Goal: Transaction & Acquisition: Purchase product/service

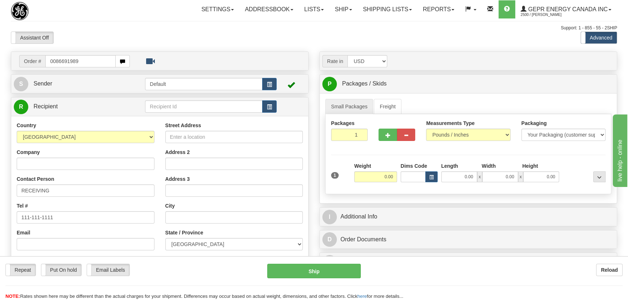
click at [55, 61] on input "0086691989" at bounding box center [80, 61] width 70 height 12
type input "86691989"
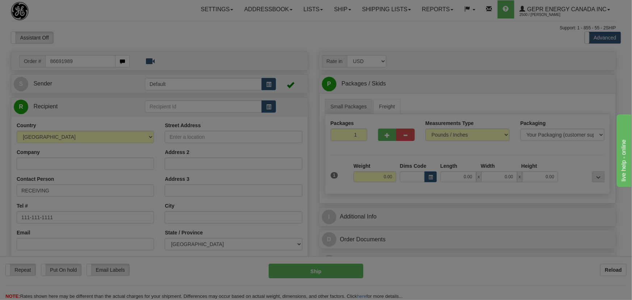
click at [159, 28] on body "Training Course Close Toggle navigation Settings Shipping Preferences New Recip…" at bounding box center [316, 150] width 632 height 300
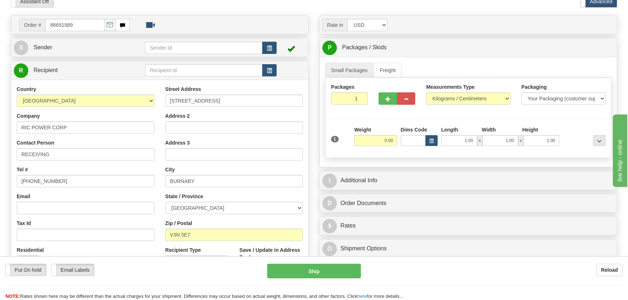
scroll to position [33, 0]
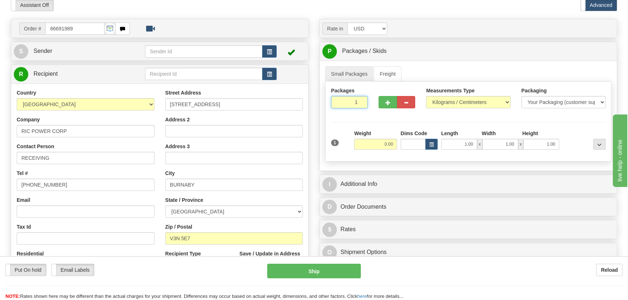
drag, startPoint x: 355, startPoint y: 105, endPoint x: 369, endPoint y: 108, distance: 13.7
click at [367, 107] on div "Packages 1 1" at bounding box center [349, 97] width 37 height 21
type input "10"
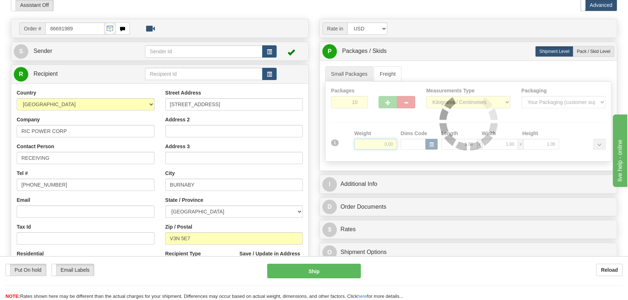
click at [377, 141] on div "Packages 10 1 Measurements Type" at bounding box center [468, 122] width 286 height 80
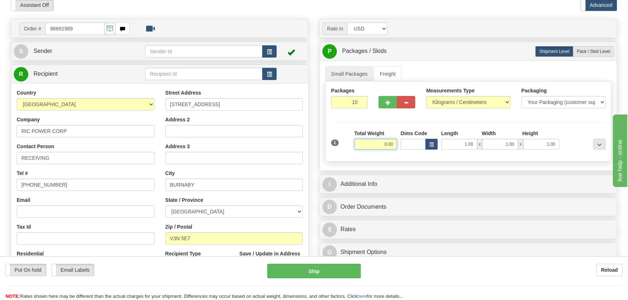
drag, startPoint x: 377, startPoint y: 141, endPoint x: 399, endPoint y: 146, distance: 22.7
click at [399, 146] on div "1 Total Weight 0.00 Dims Code x" at bounding box center [468, 143] width 278 height 26
type input "110.00"
click at [456, 94] on div "Measurements Type Pounds / Inches Kilograms / Centimeters" at bounding box center [468, 97] width 84 height 21
click at [457, 98] on select "Pounds / Inches Kilograms / Centimeters" at bounding box center [468, 102] width 84 height 12
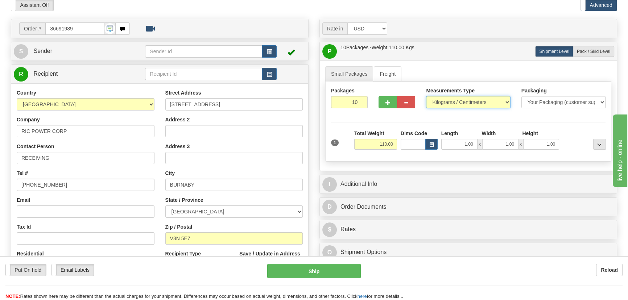
select select "0"
click at [426, 96] on select "Pounds / Inches Kilograms / Centimeters" at bounding box center [468, 102] width 84 height 12
drag, startPoint x: 378, startPoint y: 146, endPoint x: 400, endPoint y: 147, distance: 22.2
click at [399, 148] on div "1 Total Weight 110.00 Dims Code" at bounding box center [468, 143] width 278 height 26
type input "210.00"
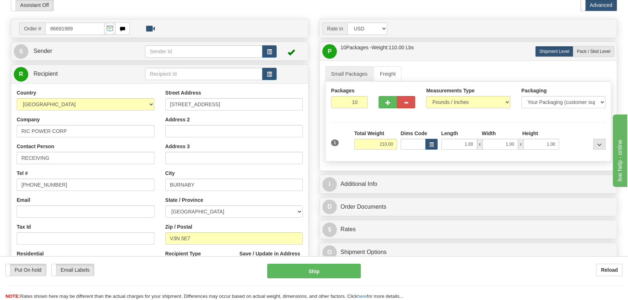
click at [564, 127] on div "Packages 10 1 Measurements Type" at bounding box center [468, 122] width 286 height 80
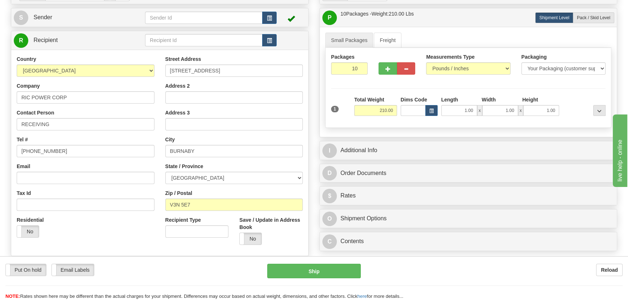
scroll to position [132, 0]
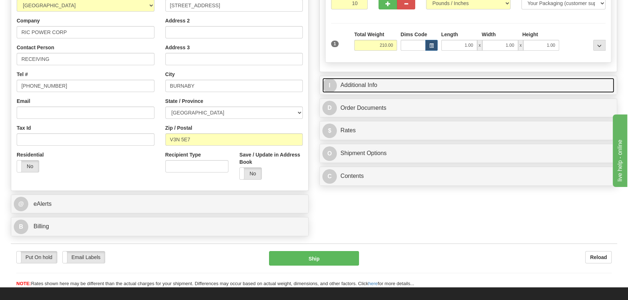
click at [494, 82] on link "I Additional Info" at bounding box center [468, 85] width 292 height 15
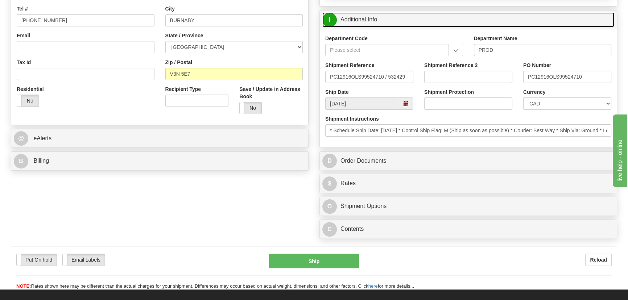
scroll to position [197, 0]
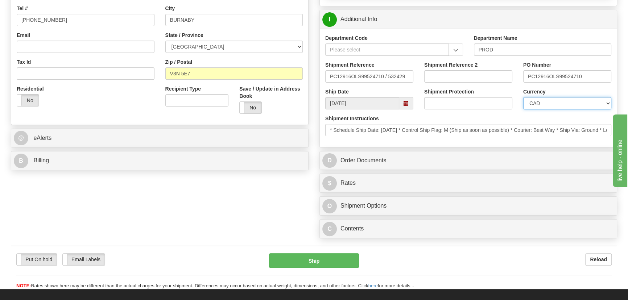
click at [541, 104] on select "CAD USD EUR ZAR RON ANG ARN AUD AUS AWG BBD BFR BGN BHD BMD BND BRC BRL CHP CKZ…" at bounding box center [567, 103] width 88 height 12
click at [523, 97] on select "CAD USD EUR ZAR RON ANG ARN AUD AUS AWG BBD BFR BGN BHD BMD BND BRC BRL CHP CKZ…" at bounding box center [567, 103] width 88 height 12
click at [452, 79] on input "Shipment Reference 2" at bounding box center [468, 76] width 88 height 12
drag, startPoint x: 464, startPoint y: 78, endPoint x: 398, endPoint y: 71, distance: 66.6
click at [398, 71] on div "Shipment Reference PC12916OLS99524710 / 532429 Shipment Reference 2 5399004275 …" at bounding box center [468, 74] width 297 height 27
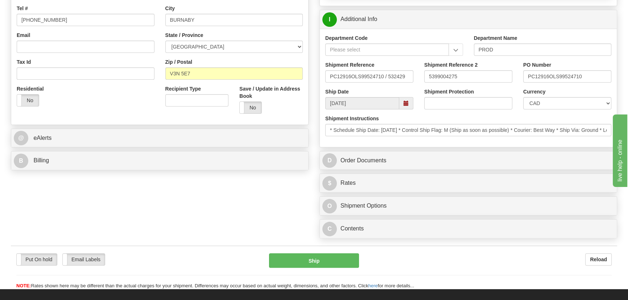
click at [483, 63] on div "Shipment Reference 2 5399004275" at bounding box center [468, 71] width 88 height 21
drag, startPoint x: 470, startPoint y: 75, endPoint x: 375, endPoint y: 62, distance: 95.2
click at [376, 62] on div "Shipment Reference PC12916OLS99524710 / 532429 Shipment Reference 2 5399004275 …" at bounding box center [468, 74] width 297 height 27
click at [446, 76] on input "5399004275" at bounding box center [468, 76] width 88 height 12
drag, startPoint x: 491, startPoint y: 75, endPoint x: 388, endPoint y: 73, distance: 103.3
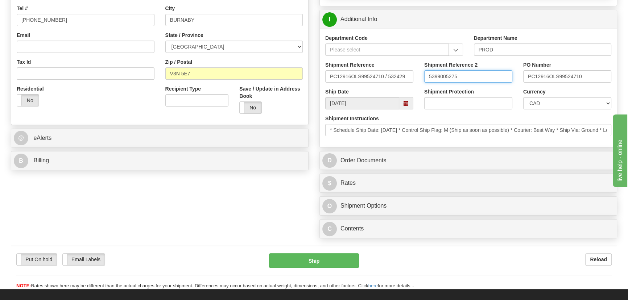
click at [388, 73] on div "Shipment Reference PC12916OLS99524710 / 532429 Shipment Reference 2 5399005275 …" at bounding box center [468, 74] width 297 height 27
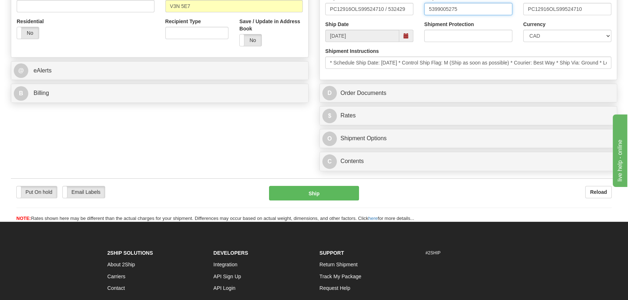
scroll to position [296, 0]
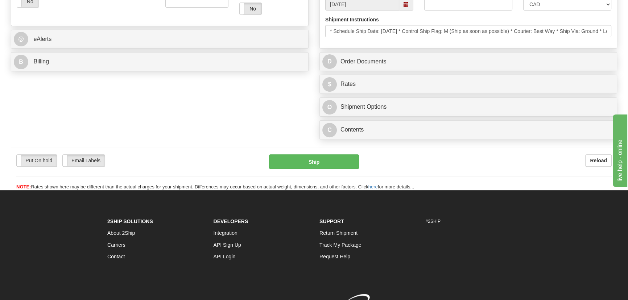
type input "5399005275"
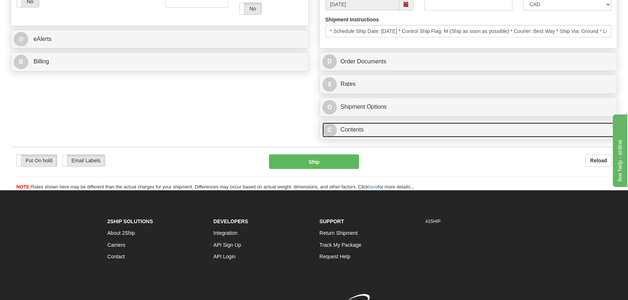
click at [451, 126] on link "C Contents" at bounding box center [468, 129] width 292 height 15
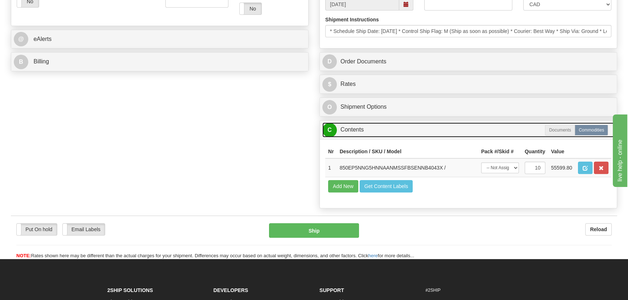
click at [451, 126] on link "C Contents" at bounding box center [468, 129] width 292 height 15
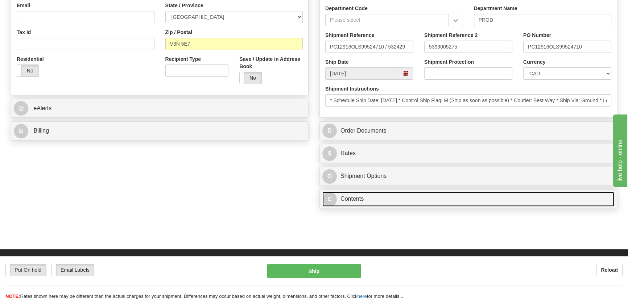
scroll to position [230, 0]
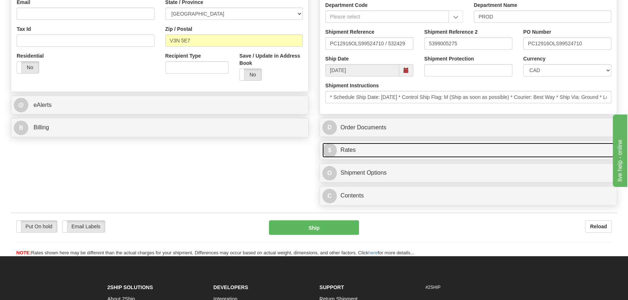
click at [471, 150] on link "$ Rates" at bounding box center [468, 150] width 292 height 15
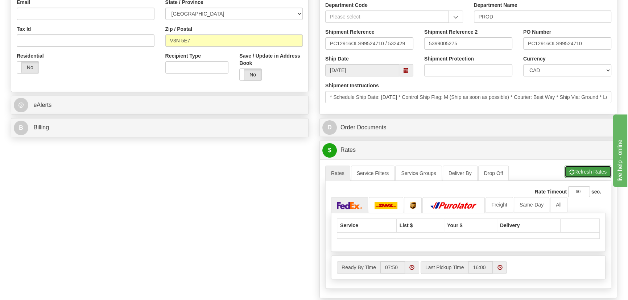
click at [584, 169] on button "Refresh Rates" at bounding box center [587, 172] width 47 height 12
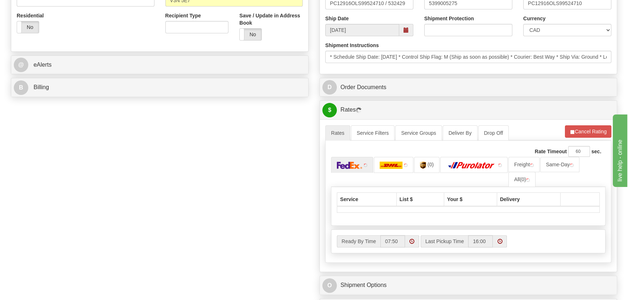
scroll to position [362, 0]
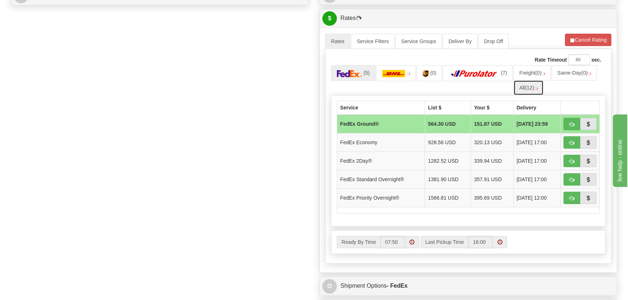
click at [529, 87] on span "(12)" at bounding box center [529, 88] width 9 height 6
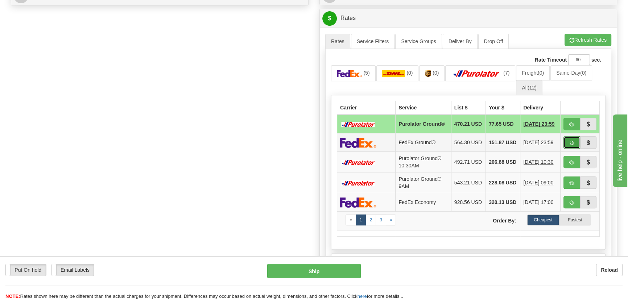
click at [569, 145] on span "button" at bounding box center [571, 143] width 5 height 5
type input "92"
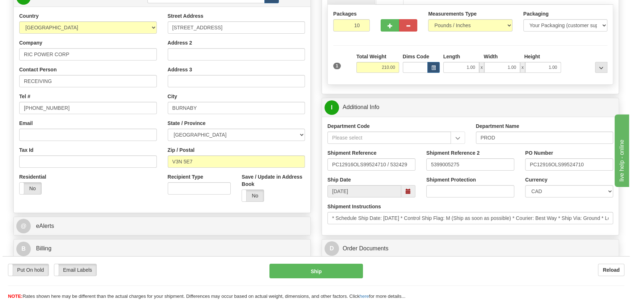
scroll to position [73, 0]
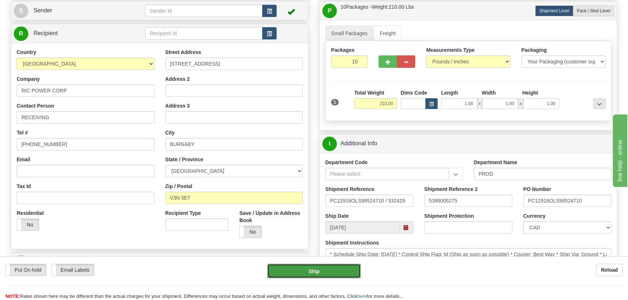
click at [304, 270] on button "Ship" at bounding box center [314, 271] width 94 height 14
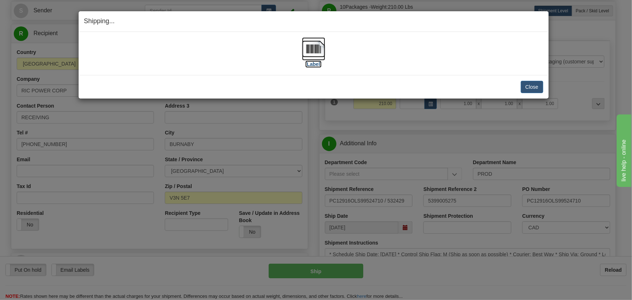
click at [317, 49] on img at bounding box center [313, 48] width 23 height 23
click at [525, 86] on button "Close" at bounding box center [532, 87] width 22 height 12
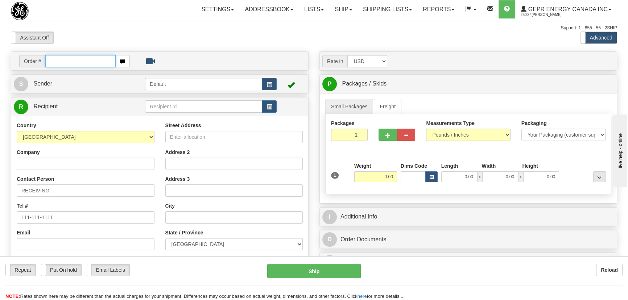
paste input "0086691994"
click at [54, 62] on input "0086691994" at bounding box center [80, 61] width 70 height 12
type input "86691994"
click at [124, 36] on body "Training Course Close Toggle navigation Settings Shipping Preferences New Recip…" at bounding box center [314, 150] width 628 height 300
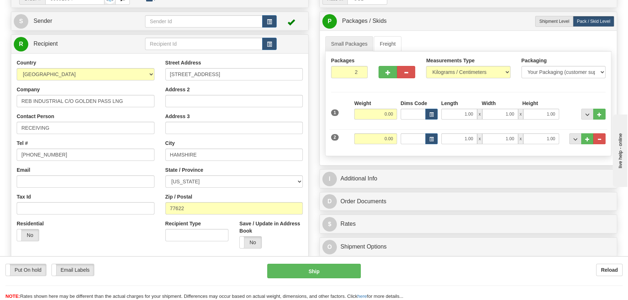
scroll to position [66, 0]
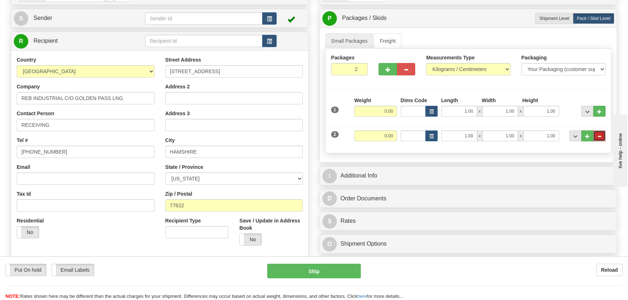
click at [604, 137] on button "..." at bounding box center [599, 135] width 12 height 11
radio input "true"
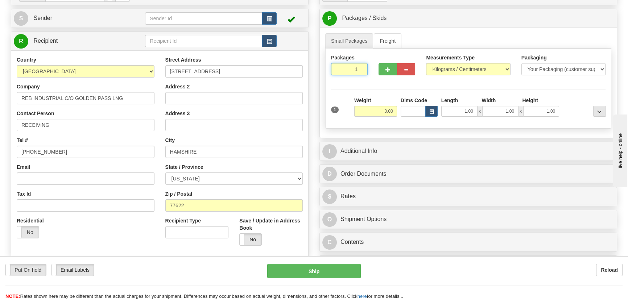
drag, startPoint x: 355, startPoint y: 65, endPoint x: 362, endPoint y: 75, distance: 13.0
click at [363, 73] on input "1" at bounding box center [349, 69] width 37 height 12
type input "4"
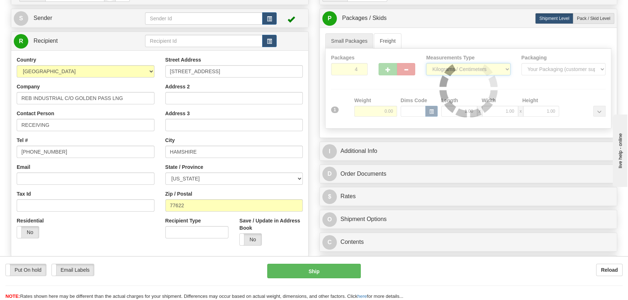
click at [450, 67] on div "Packages 4 1 Measurements Type" at bounding box center [468, 89] width 286 height 80
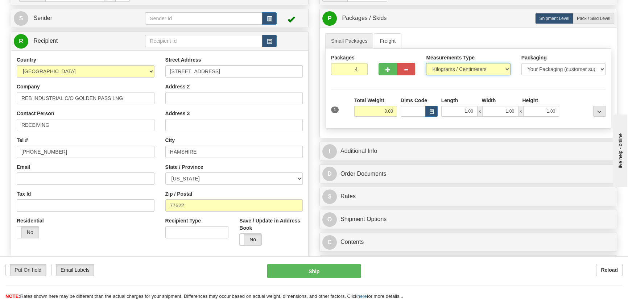
select select "0"
click at [426, 63] on select "Pounds / Inches Kilograms / Centimeters" at bounding box center [468, 69] width 84 height 12
drag, startPoint x: 386, startPoint y: 116, endPoint x: 400, endPoint y: 112, distance: 14.9
click at [392, 116] on div "Total Weight 0.00" at bounding box center [375, 109] width 46 height 25
type input "84.00"
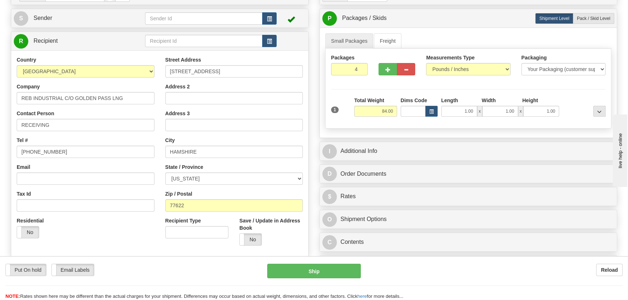
click at [566, 94] on div "Packages 4 1 Measurements Type" at bounding box center [468, 89] width 286 height 80
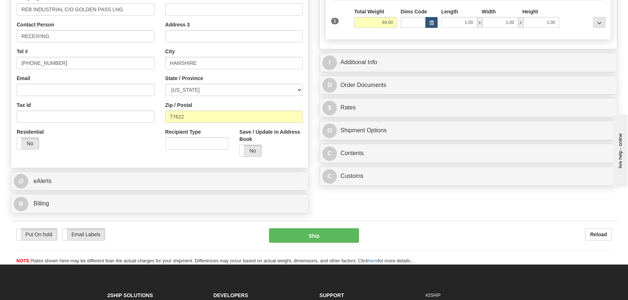
scroll to position [165, 0]
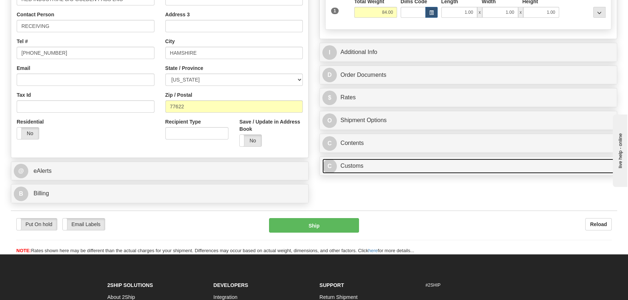
click at [412, 163] on link "C Customs" at bounding box center [468, 166] width 292 height 15
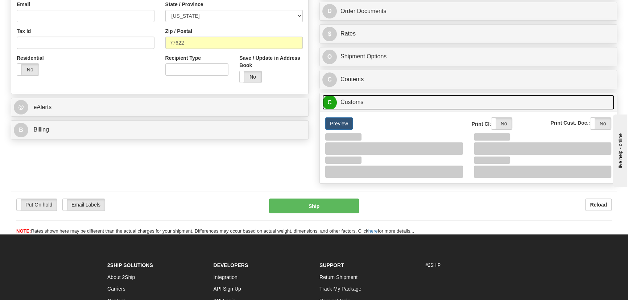
scroll to position [230, 0]
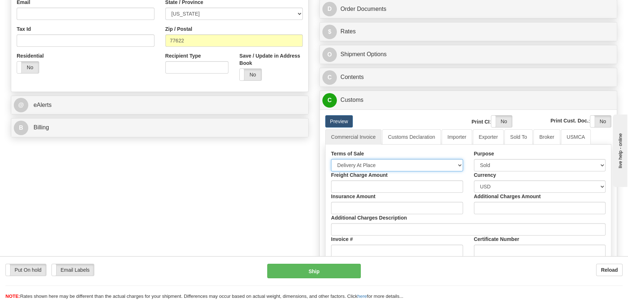
click at [395, 160] on select "Free Carrier Free On Board Ex Works Delivered Duty Unpaid Delivered Duty Paid C…" at bounding box center [397, 165] width 132 height 12
select select "7"
click at [331, 159] on select "Free Carrier Free On Board Ex Works Delivered Duty Unpaid Delivered Duty Paid C…" at bounding box center [397, 165] width 132 height 12
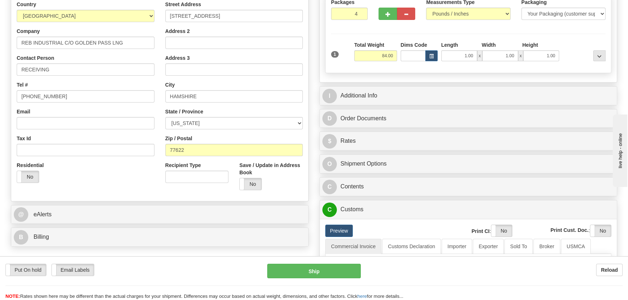
scroll to position [99, 0]
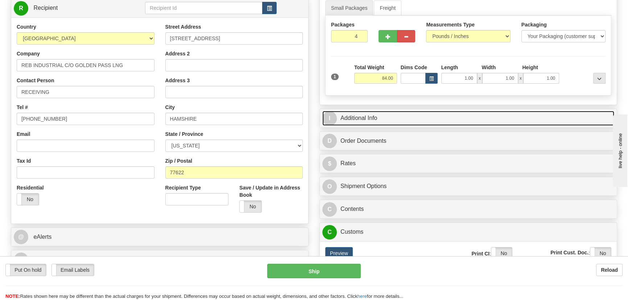
click at [488, 118] on link "I Additional Info" at bounding box center [468, 118] width 292 height 15
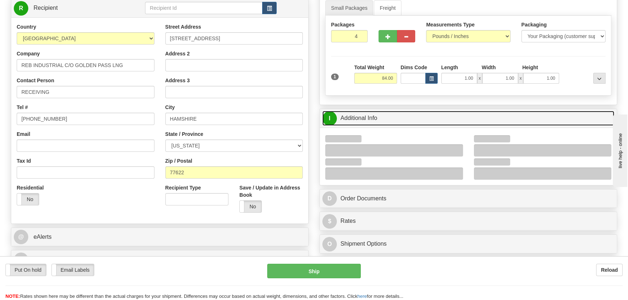
scroll to position [165, 0]
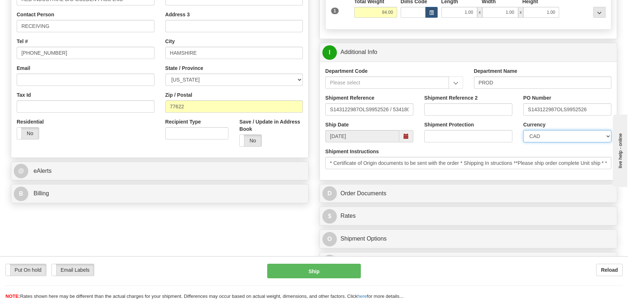
click at [552, 138] on select "CAD USD EUR ZAR RON ANG ARN AUD AUS AWG BBD BFR BGN BHD BMD BND BRC BRL CHP CKZ…" at bounding box center [567, 136] width 88 height 12
select select "1"
click at [523, 130] on select "CAD USD EUR ZAR RON ANG ARN AUD AUS AWG BBD BFR BGN BHD BMD BND BRC BRL CHP CKZ…" at bounding box center [567, 136] width 88 height 12
click at [473, 106] on input "Shipment Reference 2" at bounding box center [468, 109] width 88 height 12
drag, startPoint x: 473, startPoint y: 106, endPoint x: 402, endPoint y: 100, distance: 70.9
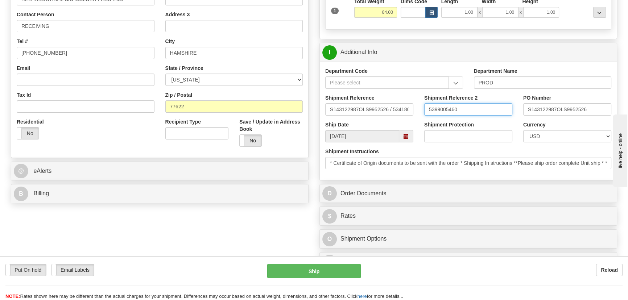
click at [402, 100] on div "Shipment Reference S143122987OLS9952526 / 534180 Shipment Reference 2 539900546…" at bounding box center [468, 107] width 297 height 27
type input "5399005460"
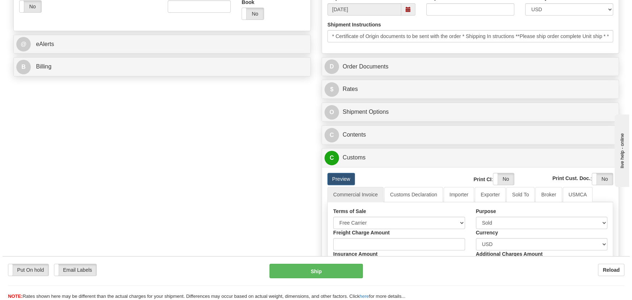
scroll to position [296, 0]
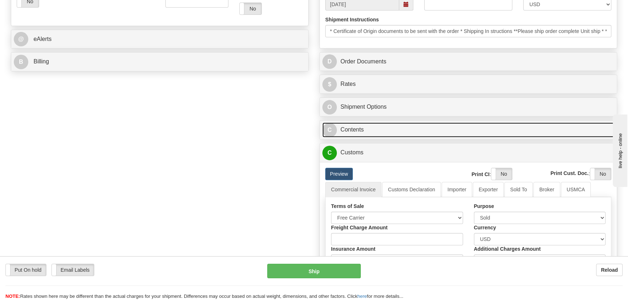
click at [453, 126] on link "C Contents" at bounding box center [468, 129] width 292 height 15
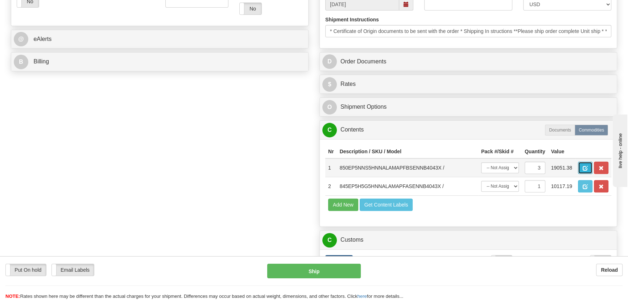
click at [583, 166] on span "button" at bounding box center [584, 168] width 5 height 5
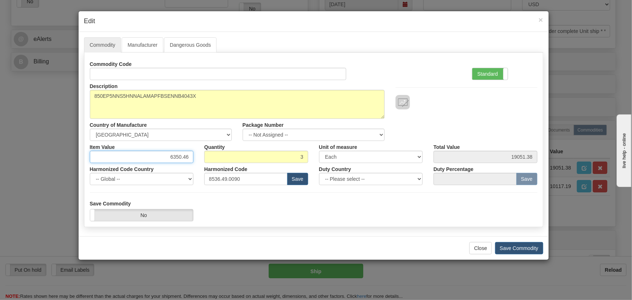
drag, startPoint x: 178, startPoint y: 156, endPoint x: 200, endPoint y: 157, distance: 22.1
click at [200, 157] on div "Item Value 6350.46 Quantity 3 Unit of measure 3 Thousand Square Inches Adjustme…" at bounding box center [313, 152] width 459 height 22
paste input "3.910,70"
type input "3910.70"
type input "11732.10"
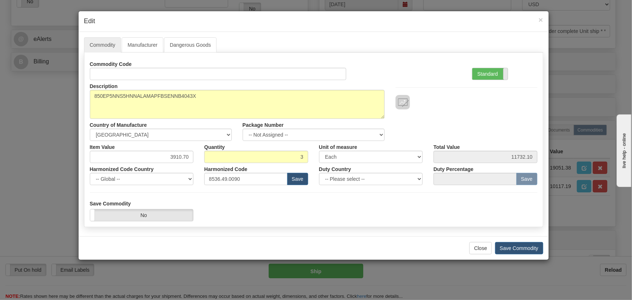
click at [507, 74] on span at bounding box center [507, 74] width 9 height 12
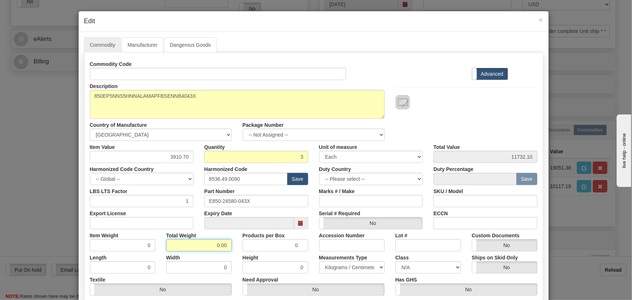
drag, startPoint x: 209, startPoint y: 246, endPoint x: 239, endPoint y: 251, distance: 30.5
click at [239, 251] on div "Commodity Code Standard Advanced Description 850EP5NNS5HNNALAMAPFBSENNB4043X Co…" at bounding box center [314, 188] width 448 height 260
type input "3"
type input "1.0000"
click at [232, 246] on div "Total Weight 3" at bounding box center [199, 240] width 76 height 22
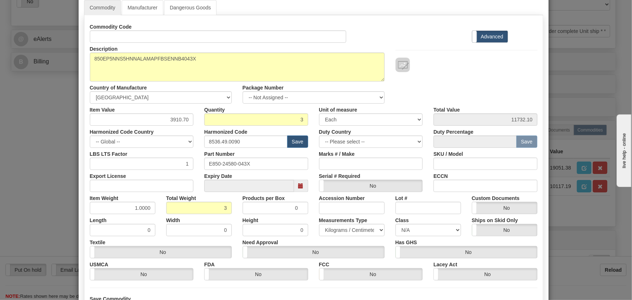
scroll to position [103, 0]
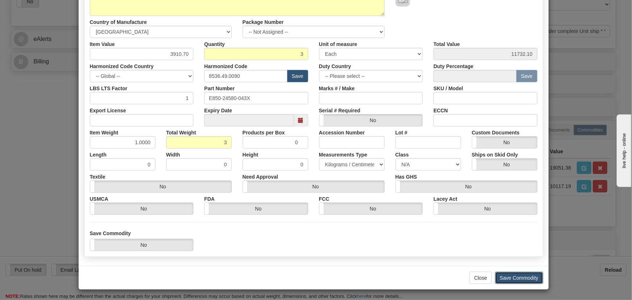
click at [524, 276] on button "Save Commodity" at bounding box center [519, 278] width 48 height 12
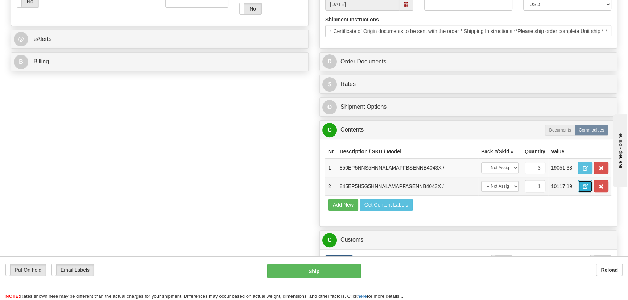
click at [583, 185] on span "button" at bounding box center [584, 186] width 5 height 5
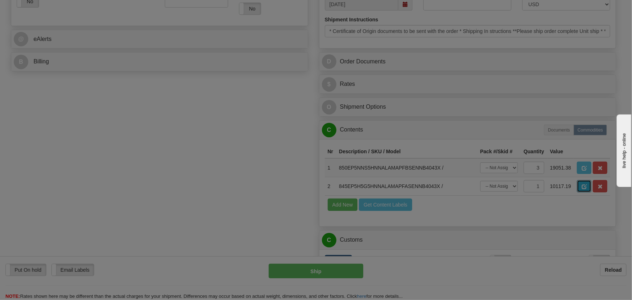
scroll to position [0, 0]
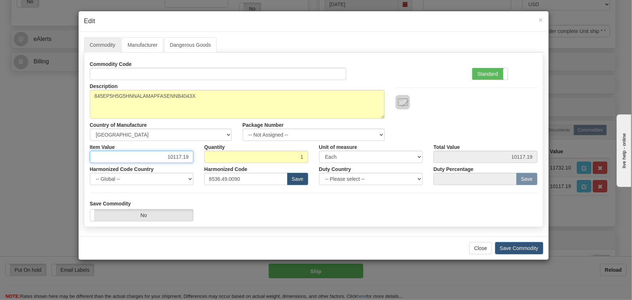
drag, startPoint x: 169, startPoint y: 154, endPoint x: 191, endPoint y: 159, distance: 23.4
click at [192, 159] on input "10117.19" at bounding box center [142, 157] width 104 height 12
paste input "4.961,23"
type input "4961.23"
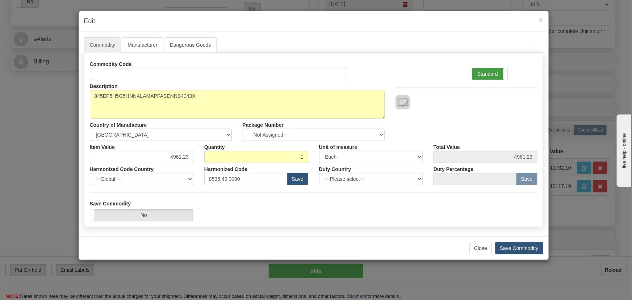
click at [489, 69] on label "Standard" at bounding box center [491, 74] width 36 height 12
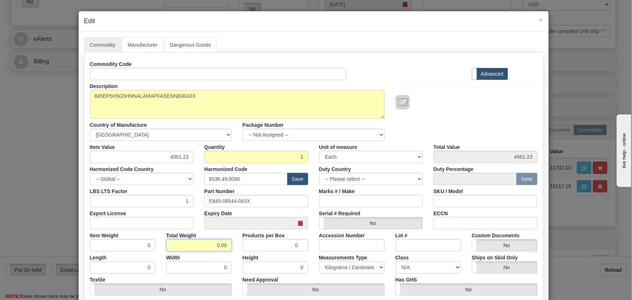
drag, startPoint x: 209, startPoint y: 245, endPoint x: 278, endPoint y: 231, distance: 70.9
click at [245, 254] on div "Commodity Code Standard Advanced Description 845EP5H5G5HNNALAMAPFASENNB4043X Co…" at bounding box center [314, 188] width 448 height 260
type input "1"
type input "1.0000"
click at [455, 122] on div "Description 845EP5H5G5HNNALAMAPFASENNB4043X Country of Manufacture -- Unknown -…" at bounding box center [313, 110] width 459 height 61
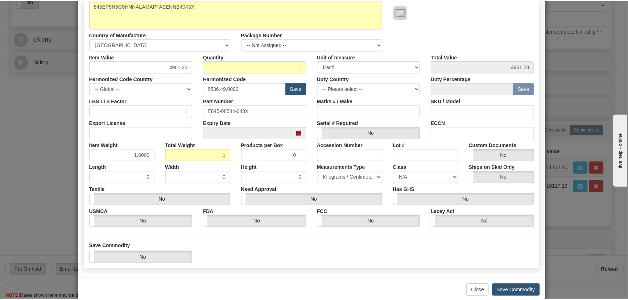
scroll to position [103, 0]
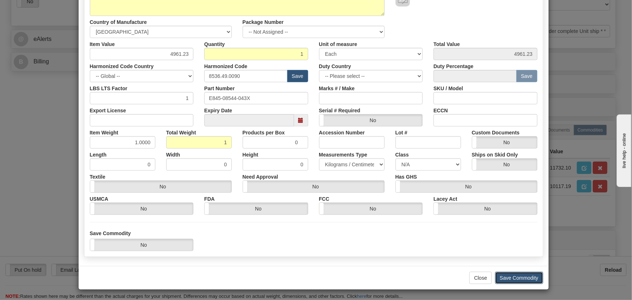
click at [526, 275] on button "Save Commodity" at bounding box center [519, 278] width 48 height 12
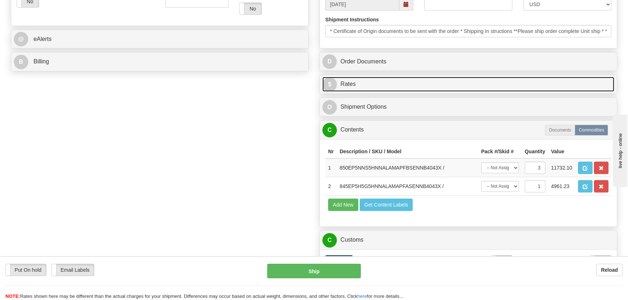
click at [507, 83] on link "$ Rates" at bounding box center [468, 84] width 292 height 15
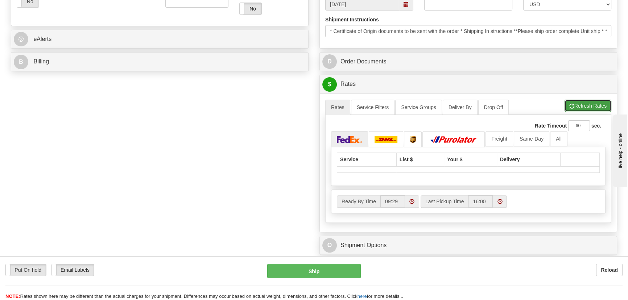
click at [571, 100] on button "Refresh Rates" at bounding box center [587, 106] width 47 height 12
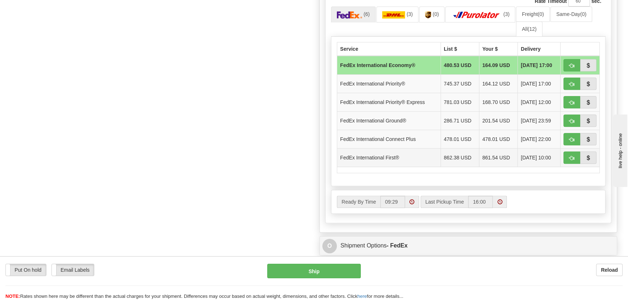
scroll to position [388, 0]
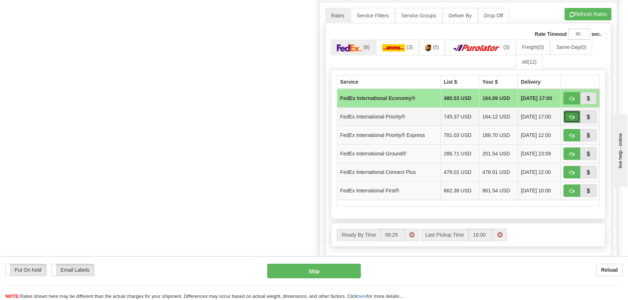
click at [569, 116] on span "button" at bounding box center [571, 117] width 5 height 5
type input "01"
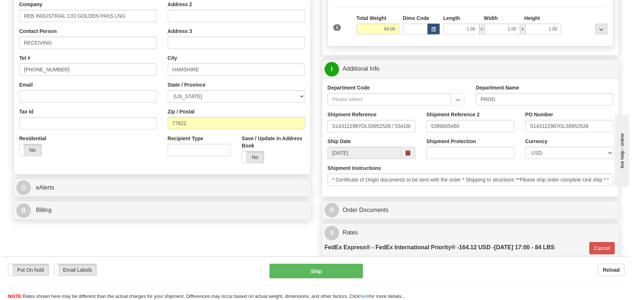
scroll to position [26, 0]
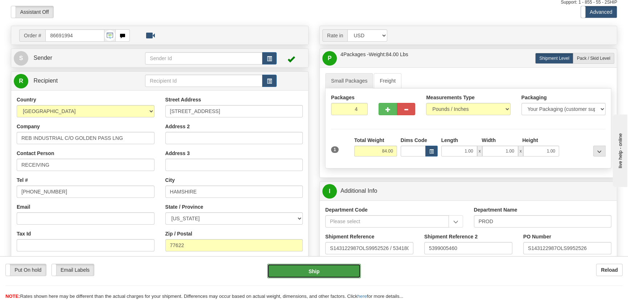
click at [325, 270] on button "Ship" at bounding box center [314, 271] width 94 height 14
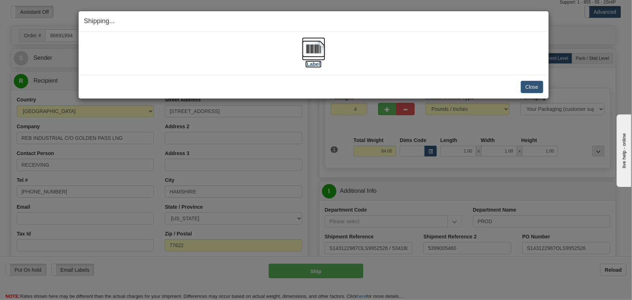
click at [319, 46] on img at bounding box center [313, 48] width 23 height 23
click at [529, 84] on button "Close" at bounding box center [532, 87] width 22 height 12
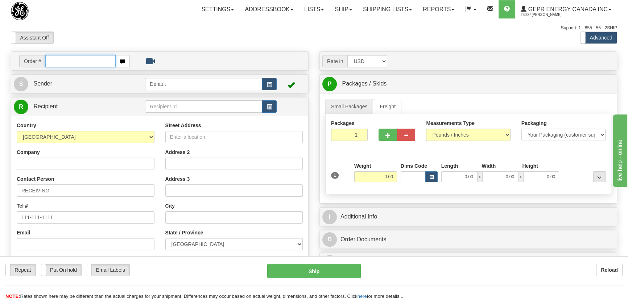
paste input "0086691986"
click at [55, 61] on input "0086691986" at bounding box center [80, 61] width 70 height 12
type input "86691986"
click at [185, 40] on body "Training Course Close Toggle navigation Settings Shipping Preferences New Recip…" at bounding box center [316, 150] width 632 height 300
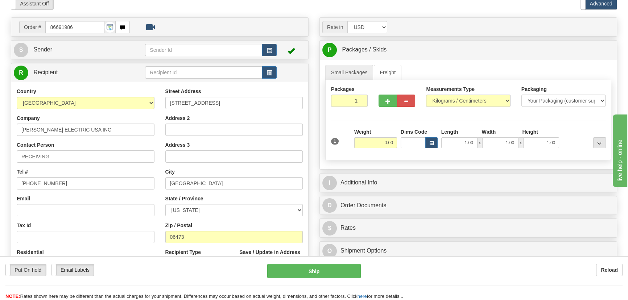
scroll to position [66, 0]
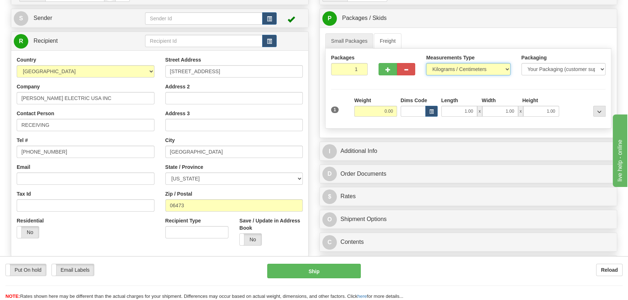
click at [484, 64] on select "Pounds / Inches Kilograms / Centimeters" at bounding box center [468, 69] width 84 height 12
select select "0"
click at [426, 63] on select "Pounds / Inches Kilograms / Centimeters" at bounding box center [468, 69] width 84 height 12
drag, startPoint x: 353, startPoint y: 69, endPoint x: 375, endPoint y: 83, distance: 26.8
click at [375, 82] on div "Packages 1 1 Measurements Type" at bounding box center [468, 89] width 286 height 80
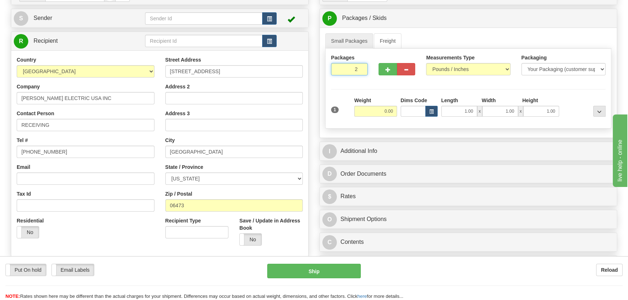
type input "2"
click at [375, 88] on div "Packages 2 1 Measurements Type" at bounding box center [468, 89] width 286 height 80
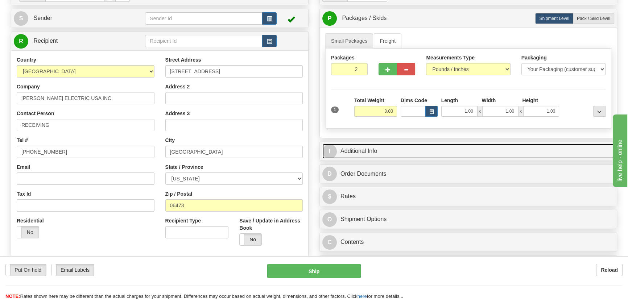
click at [503, 148] on link "I Additional Info" at bounding box center [468, 151] width 292 height 15
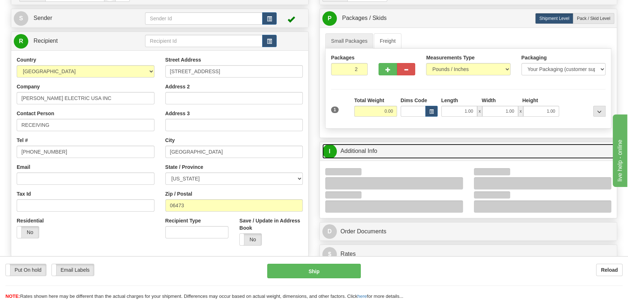
scroll to position [230, 0]
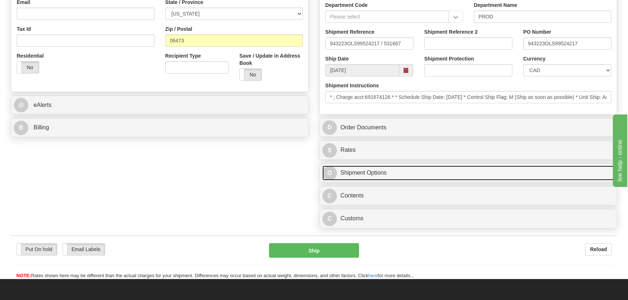
click at [454, 166] on link "O Shipment Options" at bounding box center [468, 173] width 292 height 15
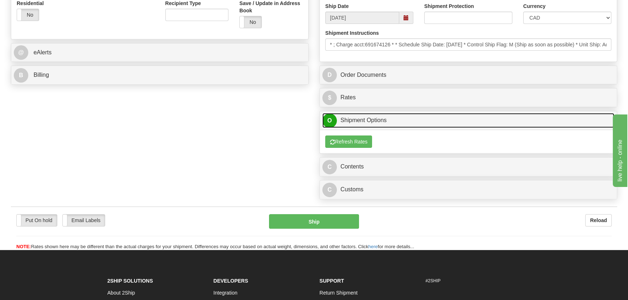
scroll to position [296, 0]
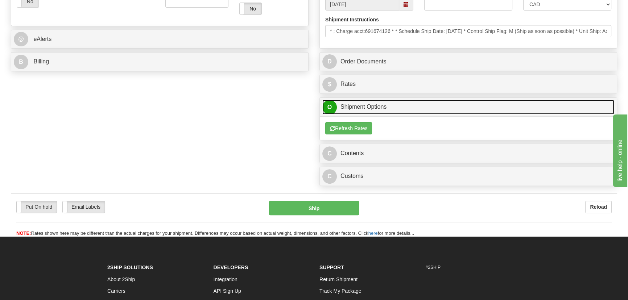
click at [467, 109] on link "O Shipment Options" at bounding box center [468, 107] width 292 height 15
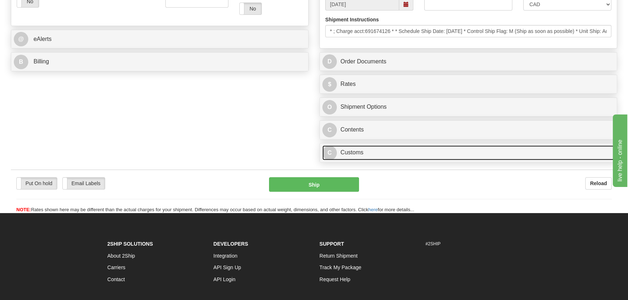
click at [430, 151] on link "C Customs" at bounding box center [468, 152] width 292 height 15
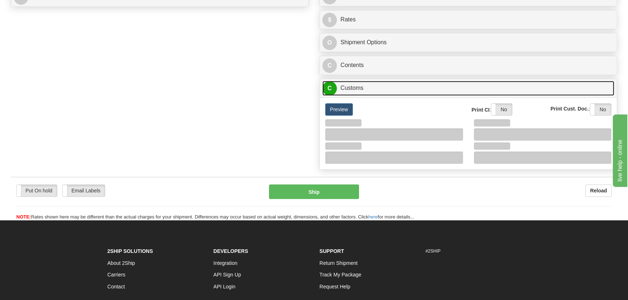
scroll to position [362, 0]
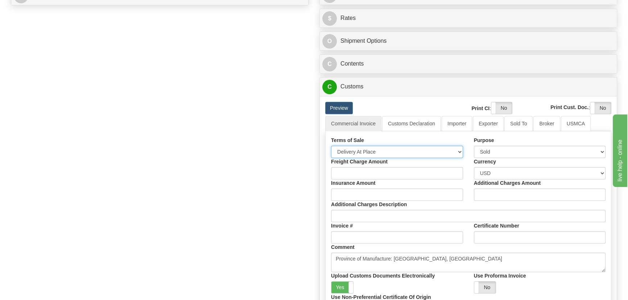
click at [379, 147] on select "Free Carrier Free On Board Ex Works Delivered Duty Unpaid Delivered Duty Paid C…" at bounding box center [397, 152] width 132 height 12
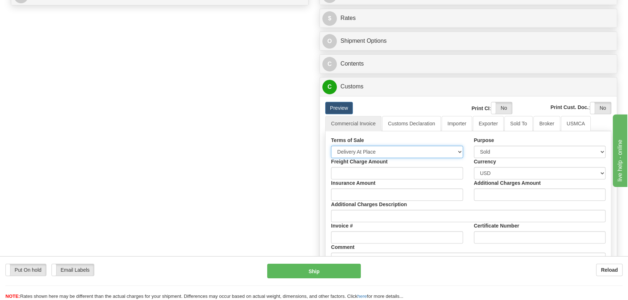
select select "7"
click at [331, 146] on select "Free Carrier Free On Board Ex Works Delivered Duty Unpaid Delivered Duty Paid C…" at bounding box center [397, 152] width 132 height 12
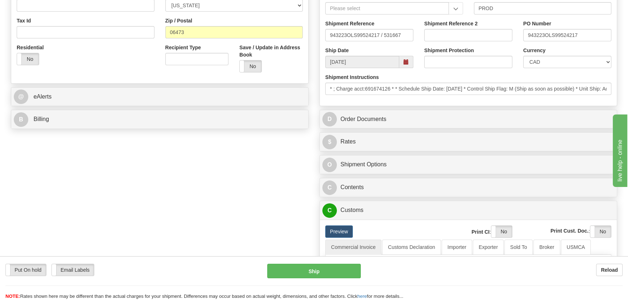
scroll to position [165, 0]
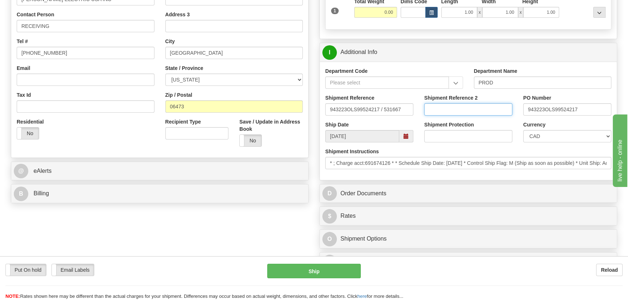
click at [471, 109] on input "Shipment Reference 2" at bounding box center [468, 109] width 88 height 12
click at [566, 131] on select "CAD USD EUR ZAR RON ANG ARN AUD AUS AWG BBD BFR BGN BHD BMD BND BRC BRL CHP CKZ…" at bounding box center [567, 136] width 88 height 12
select select "1"
click at [523, 130] on select "CAD USD EUR ZAR RON ANG ARN AUD AUS AWG BBD BFR BGN BHD BMD BND BRC BRL CHP CKZ…" at bounding box center [567, 136] width 88 height 12
click at [459, 113] on input "Shipment Reference 2" at bounding box center [468, 109] width 88 height 12
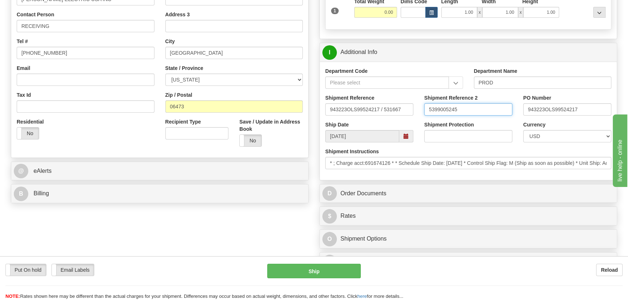
drag, startPoint x: 459, startPoint y: 113, endPoint x: 413, endPoint y: 105, distance: 46.3
click at [413, 105] on div "Shipment Reference 943223OLS99524217 / 531667 Shipment Reference 2 5399005245 P…" at bounding box center [468, 107] width 297 height 27
type input "5399005245"
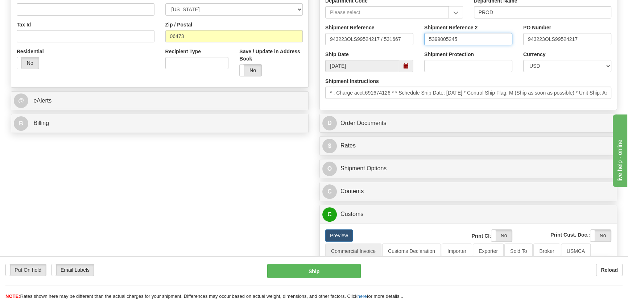
scroll to position [230, 0]
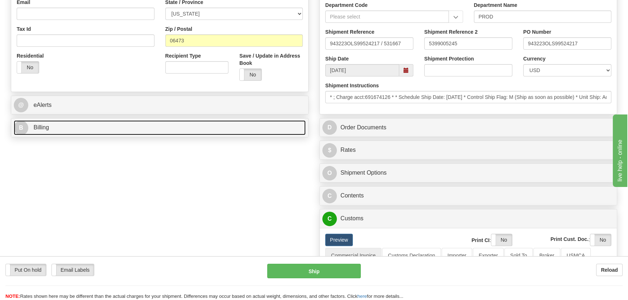
click at [245, 126] on link "B Billing" at bounding box center [160, 127] width 292 height 15
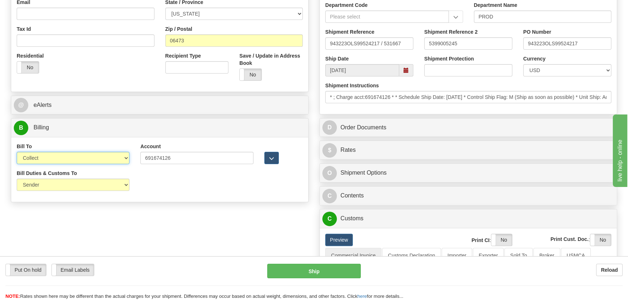
click at [97, 160] on select "Sender Recipient Third Party Collect" at bounding box center [73, 158] width 113 height 12
select select "2"
click at [17, 152] on select "Sender Recipient Third Party Collect" at bounding box center [73, 158] width 113 height 12
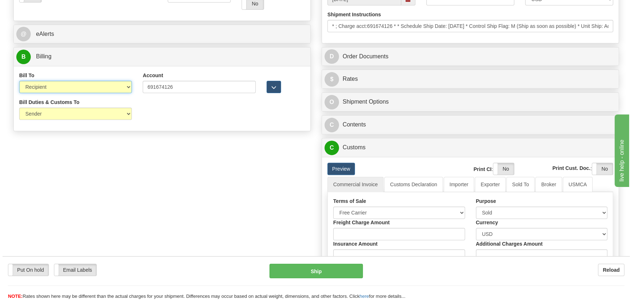
scroll to position [329, 0]
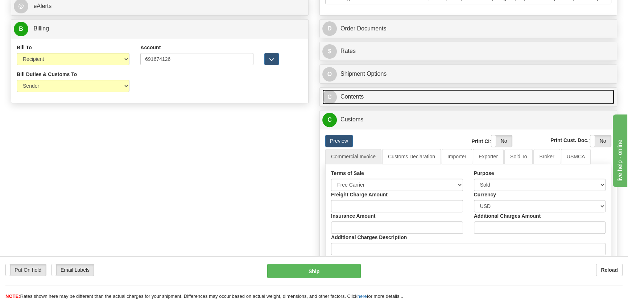
click at [479, 97] on link "C Contents" at bounding box center [468, 97] width 292 height 15
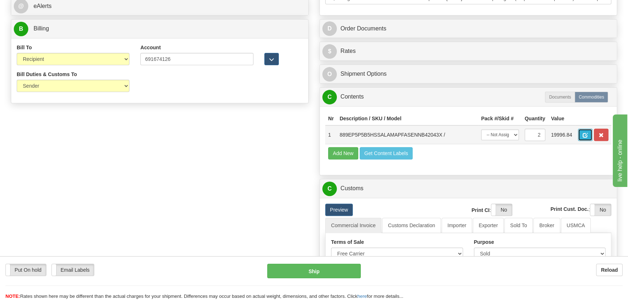
click at [581, 134] on button "button" at bounding box center [585, 135] width 14 height 12
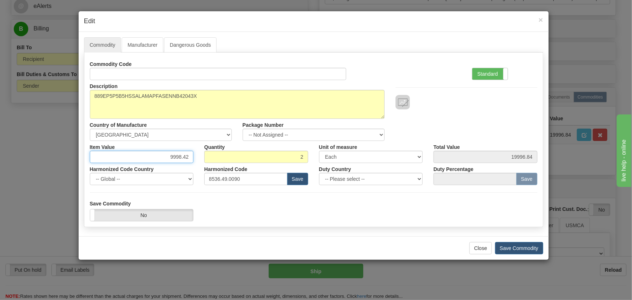
drag, startPoint x: 169, startPoint y: 155, endPoint x: 208, endPoint y: 166, distance: 40.9
click at [208, 166] on div "Commodity Code Standard Advanced Description 889EP5P5B5HSSALAMAPFASENNB42043X C…" at bounding box center [314, 121] width 448 height 127
paste input "7.454,48"
type input "7454.48"
type input "14908.96"
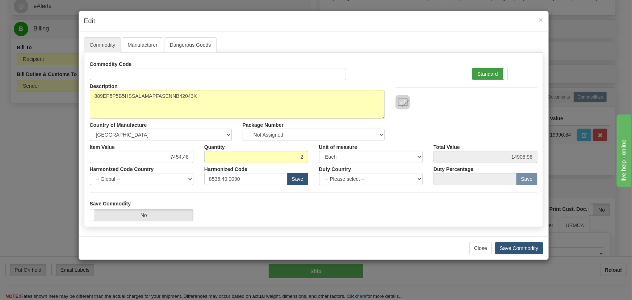
click at [478, 75] on label "Standard" at bounding box center [491, 74] width 36 height 12
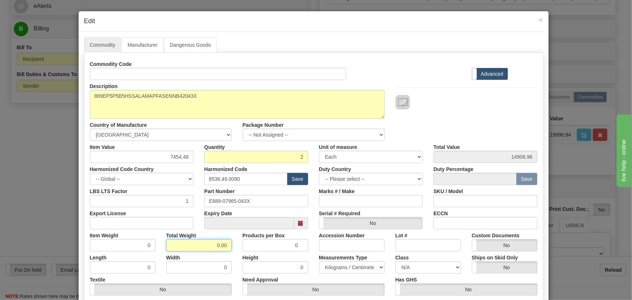
drag, startPoint x: 213, startPoint y: 239, endPoint x: 228, endPoint y: 245, distance: 16.2
click at [228, 245] on input "0.00" at bounding box center [199, 245] width 66 height 12
click at [230, 246] on div "Total Weight 2" at bounding box center [199, 240] width 76 height 22
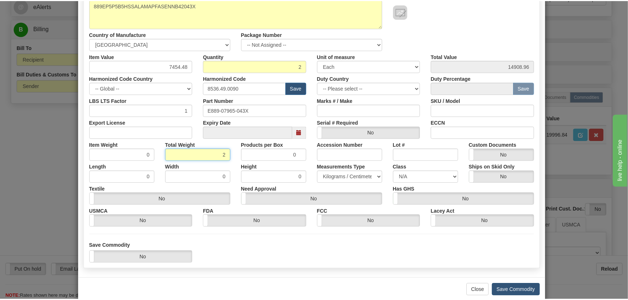
scroll to position [103, 0]
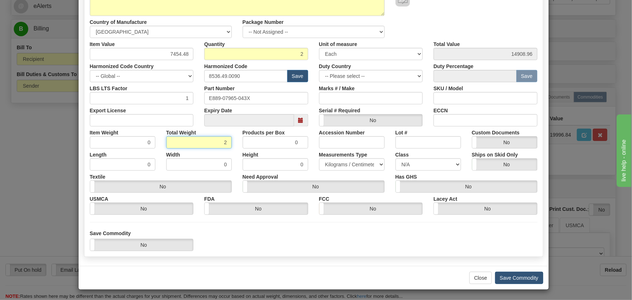
type input "2"
type input "1.0000"
click at [527, 278] on button "Save Commodity" at bounding box center [519, 278] width 48 height 12
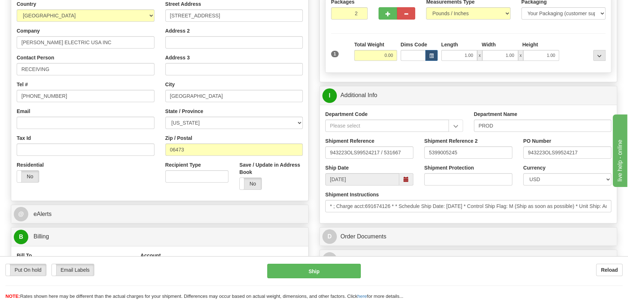
scroll to position [99, 0]
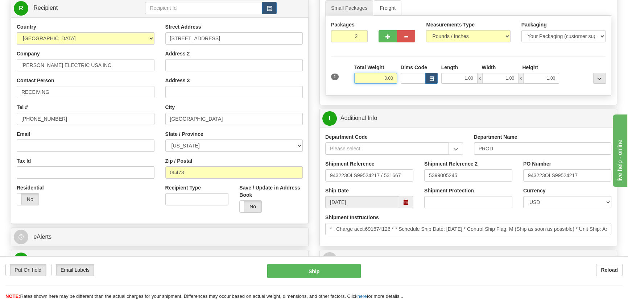
drag, startPoint x: 382, startPoint y: 73, endPoint x: 401, endPoint y: 83, distance: 21.4
click at [401, 83] on div "1 Total Weight 0.00 Dims Code x" at bounding box center [468, 77] width 278 height 26
type input "60.00"
drag, startPoint x: 584, startPoint y: 47, endPoint x: 584, endPoint y: 54, distance: 7.6
click at [584, 47] on div "Packaging Your Packaging (customer supplied) Envelope (carrier supplied) Pack (…" at bounding box center [563, 34] width 95 height 27
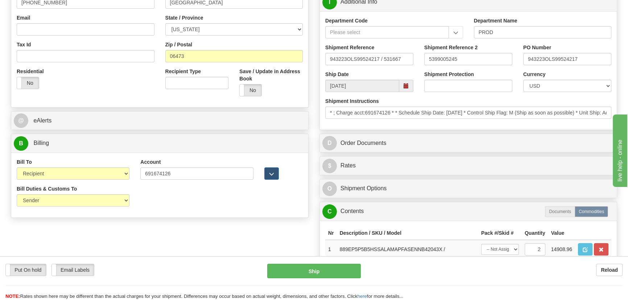
scroll to position [230, 0]
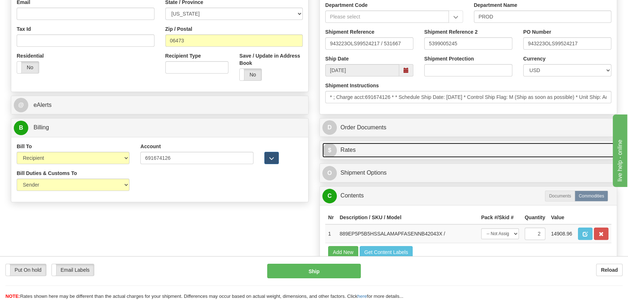
click at [532, 151] on link "$ Rates" at bounding box center [468, 150] width 292 height 15
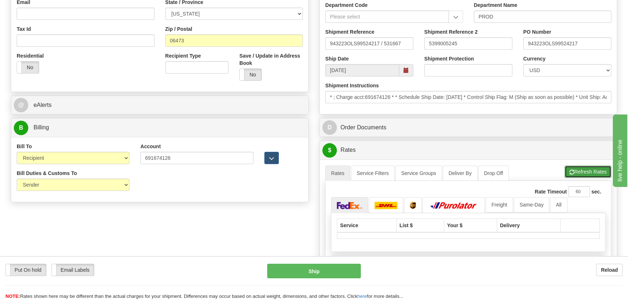
click at [587, 170] on button "Refresh Rates" at bounding box center [587, 172] width 47 height 12
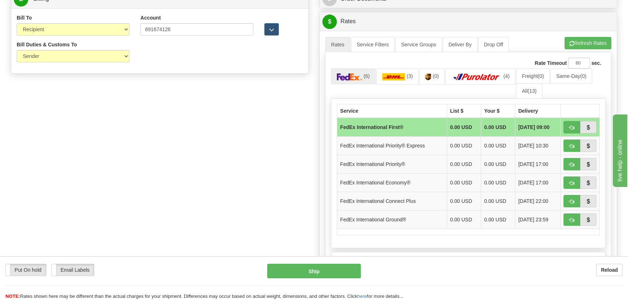
scroll to position [362, 0]
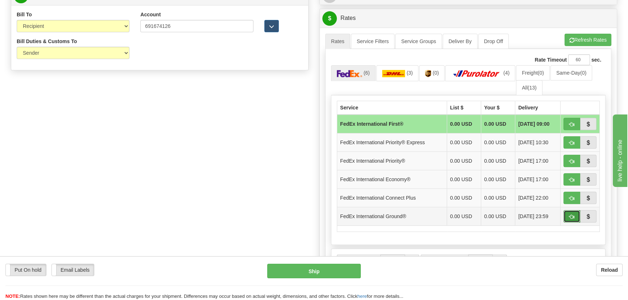
click at [568, 214] on button "button" at bounding box center [571, 216] width 17 height 12
type input "92"
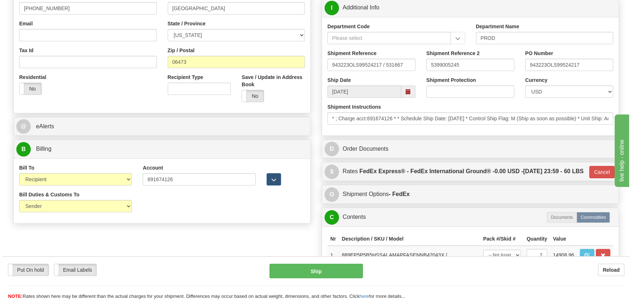
scroll to position [197, 0]
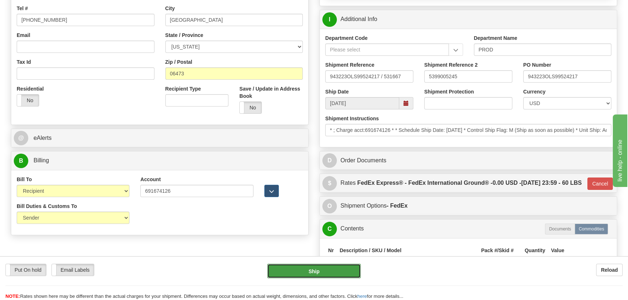
click at [332, 267] on button "Ship" at bounding box center [314, 271] width 94 height 14
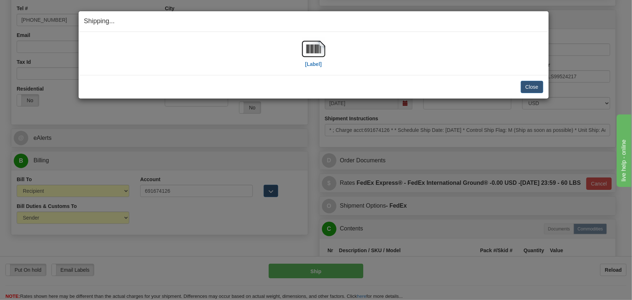
click at [292, 49] on div "[Label]" at bounding box center [313, 53] width 459 height 32
click at [308, 51] on img at bounding box center [313, 48] width 23 height 23
click at [533, 83] on button "Close" at bounding box center [532, 87] width 22 height 12
click at [431, 279] on div "Shipping... Your SHIPMENT will EXPIRE in [Label] IMPORTANT NOTICE Embassy / Con…" at bounding box center [316, 150] width 632 height 300
